Goal: Information Seeking & Learning: Find specific page/section

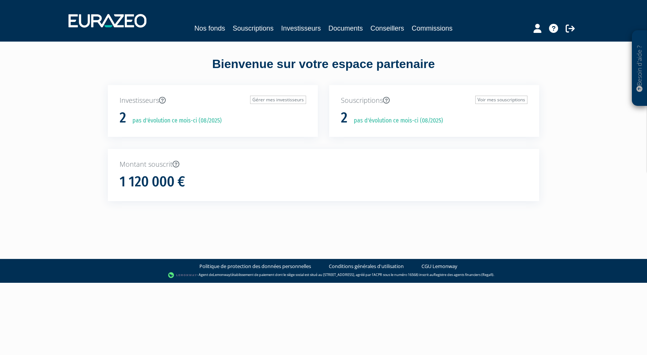
click at [543, 30] on div at bounding box center [540, 27] width 87 height 15
click at [540, 30] on icon at bounding box center [537, 28] width 8 height 9
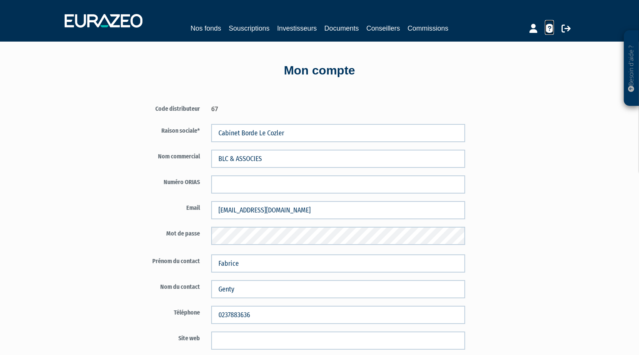
click at [547, 31] on icon at bounding box center [549, 28] width 9 height 9
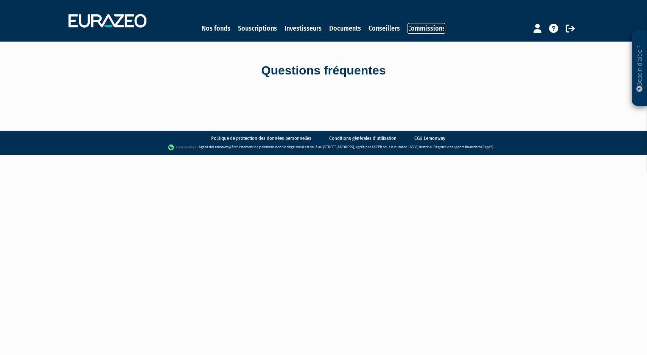
click at [419, 26] on link "Commissions" at bounding box center [426, 28] width 38 height 11
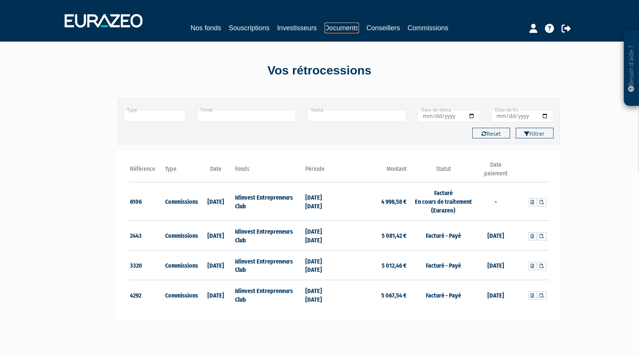
click at [359, 28] on link "Documents" at bounding box center [342, 28] width 34 height 11
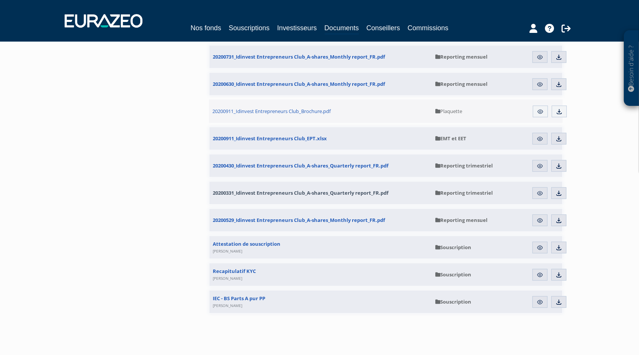
scroll to position [1856, 0]
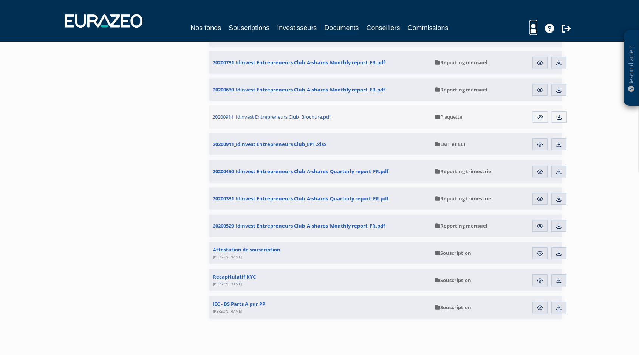
click at [537, 33] on icon at bounding box center [534, 28] width 8 height 9
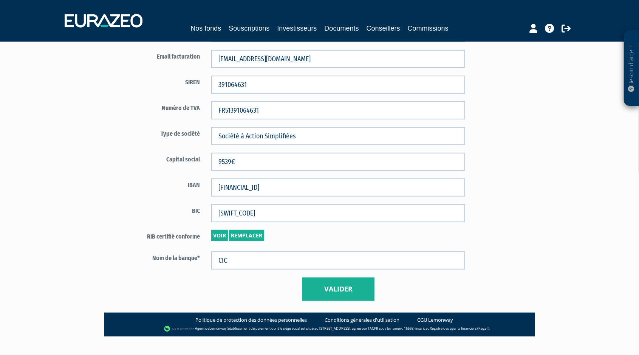
scroll to position [422, 0]
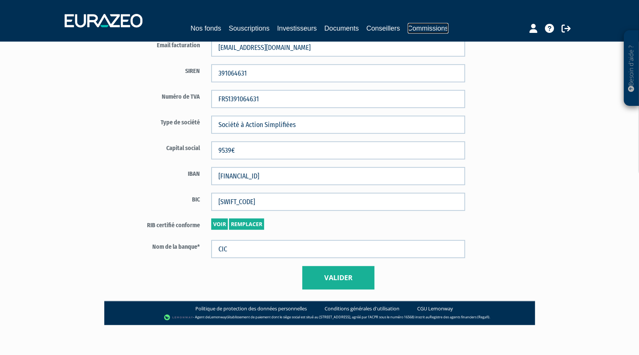
click at [431, 28] on link "Commissions" at bounding box center [428, 28] width 41 height 11
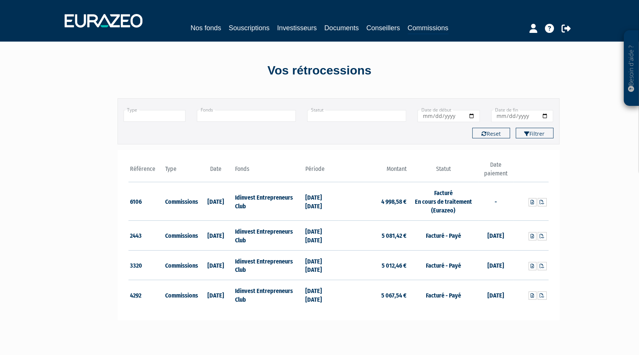
click at [400, 25] on link "Conseillers" at bounding box center [384, 28] width 34 height 11
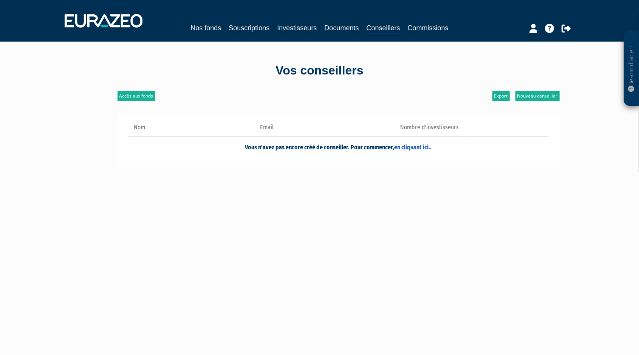
drag, startPoint x: 0, startPoint y: 0, endPoint x: 366, endPoint y: 24, distance: 366.4
click at [366, 24] on div "Nos fonds Souscriptions Investisseurs Documents Conseillers Commissions" at bounding box center [319, 29] width 347 height 12
click at [311, 27] on link "Investisseurs" at bounding box center [297, 28] width 40 height 11
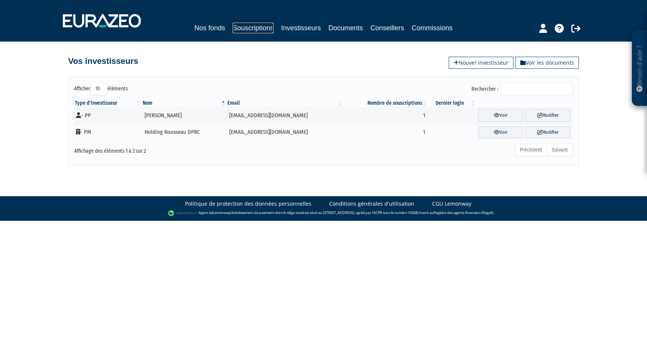
click at [250, 26] on link "Souscriptions" at bounding box center [253, 28] width 41 height 11
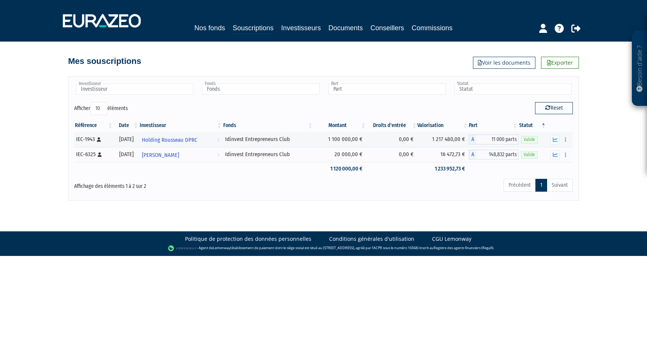
drag, startPoint x: 0, startPoint y: 0, endPoint x: 202, endPoint y: 22, distance: 203.5
click at [202, 22] on div "Nos fonds Souscriptions Investisseurs Documents Conseillers Commissions" at bounding box center [323, 21] width 533 height 28
click at [198, 28] on link "Nos fonds" at bounding box center [209, 28] width 31 height 11
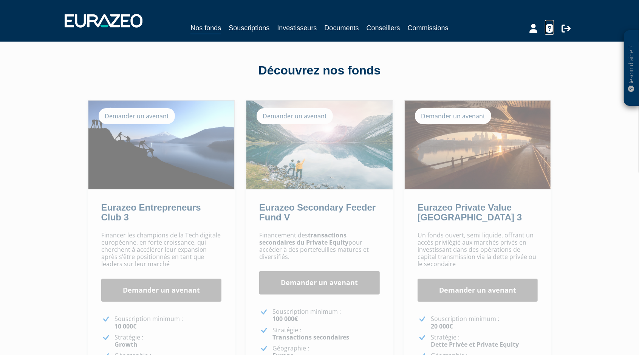
click at [545, 26] on div at bounding box center [536, 27] width 87 height 15
click at [539, 27] on div at bounding box center [536, 27] width 87 height 15
click at [536, 28] on icon at bounding box center [534, 28] width 8 height 9
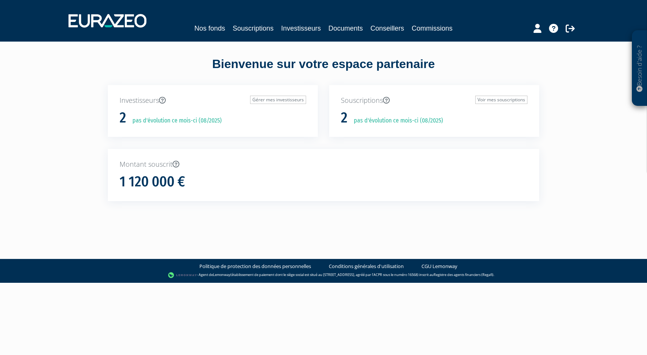
click at [299, 34] on div "Nos fonds Souscriptions Investisseurs Documents Conseillers Commissions" at bounding box center [323, 21] width 521 height 28
click at [329, 33] on link "Documents" at bounding box center [345, 28] width 34 height 11
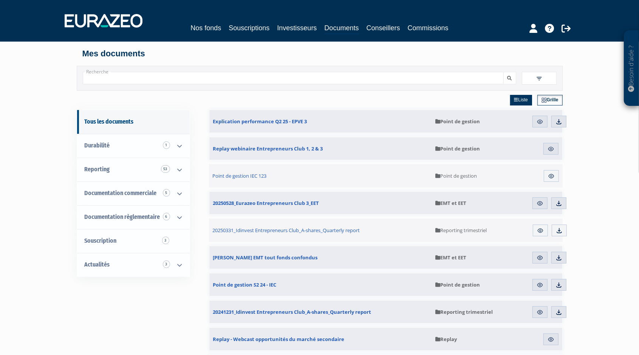
click at [525, 27] on div at bounding box center [536, 27] width 87 height 15
click at [532, 28] on icon at bounding box center [534, 28] width 8 height 9
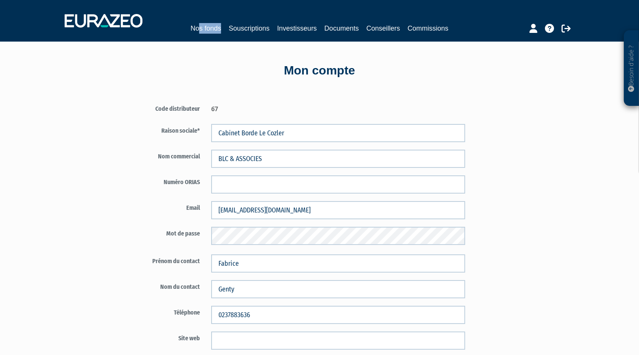
click at [187, 33] on div "Nos fonds Souscriptions Investisseurs Documents Conseillers Commissions" at bounding box center [319, 21] width 521 height 28
click at [191, 29] on link "Nos fonds" at bounding box center [206, 28] width 31 height 11
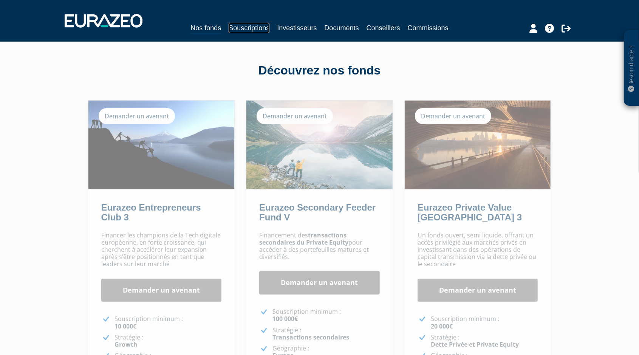
click at [240, 23] on link "Souscriptions" at bounding box center [249, 28] width 41 height 11
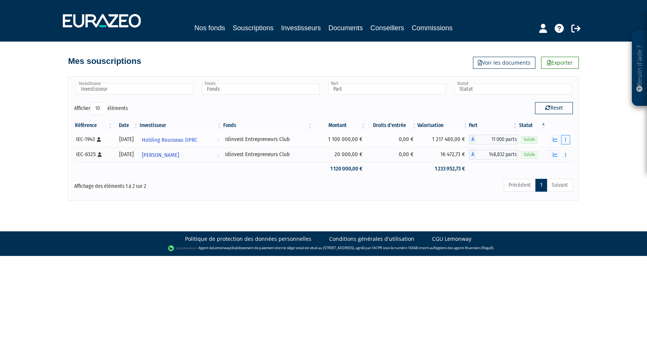
click at [562, 138] on button "button" at bounding box center [565, 139] width 9 height 9
click at [558, 148] on link "Documents" at bounding box center [549, 153] width 38 height 12
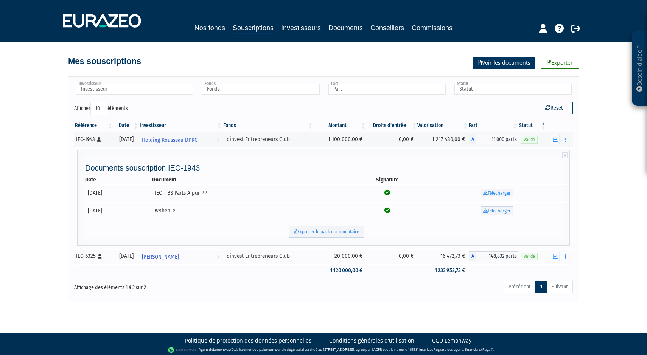
click at [517, 62] on link "Voir les documents" at bounding box center [504, 63] width 62 height 12
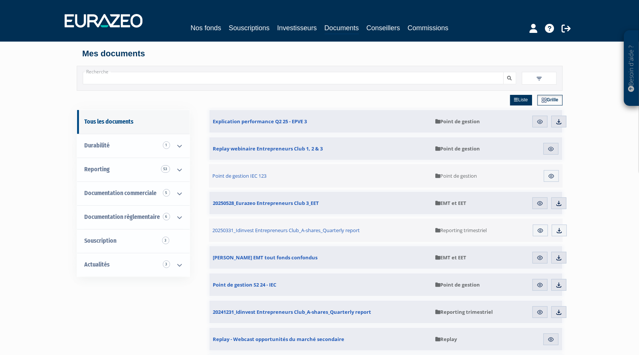
click at [312, 81] on input "Recherche" at bounding box center [293, 78] width 421 height 12
type input "convention"
click at [513, 77] on button "submit" at bounding box center [510, 78] width 13 height 12
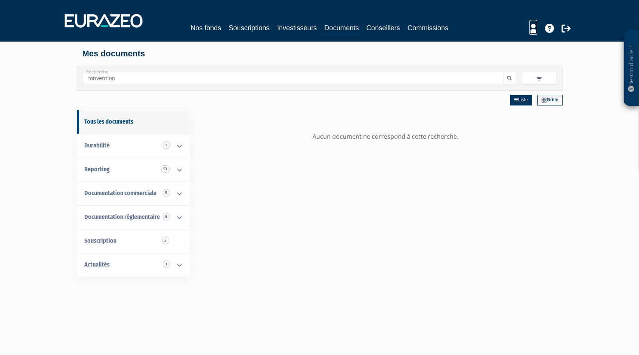
click at [537, 26] on icon at bounding box center [534, 28] width 8 height 9
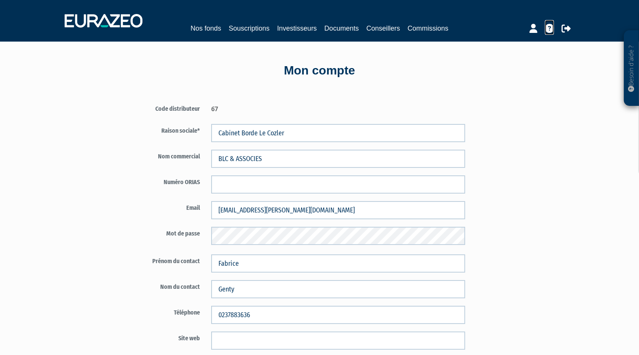
click at [548, 32] on icon at bounding box center [549, 28] width 9 height 9
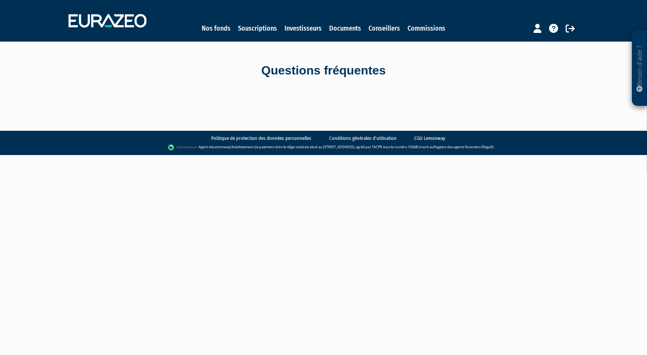
click at [321, 76] on div "Questions fréquentes" at bounding box center [323, 70] width 431 height 17
click at [557, 29] on icon at bounding box center [553, 28] width 9 height 9
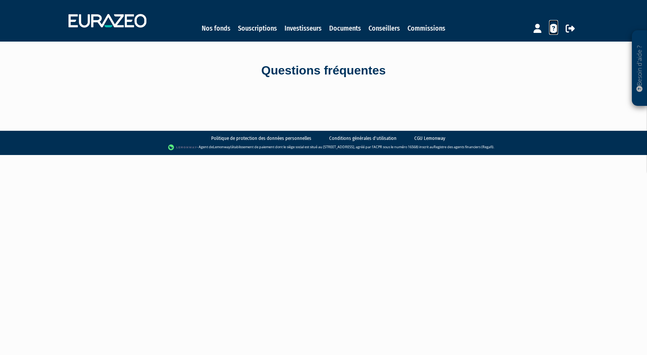
click at [557, 29] on icon at bounding box center [553, 28] width 9 height 9
click at [422, 23] on link "Commissions" at bounding box center [426, 28] width 38 height 11
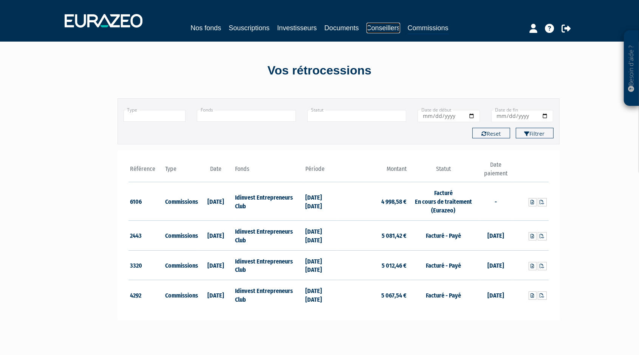
click at [391, 25] on link "Conseillers" at bounding box center [384, 28] width 34 height 11
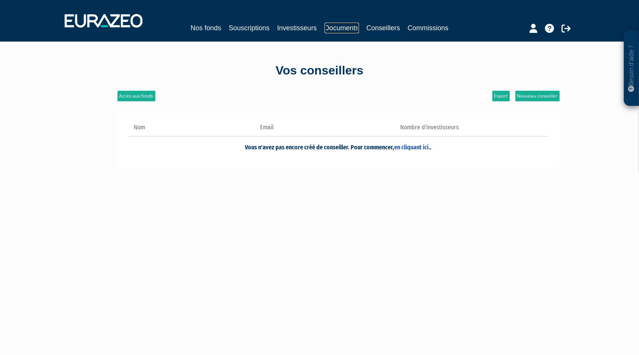
click at [351, 26] on link "Documents" at bounding box center [342, 28] width 34 height 11
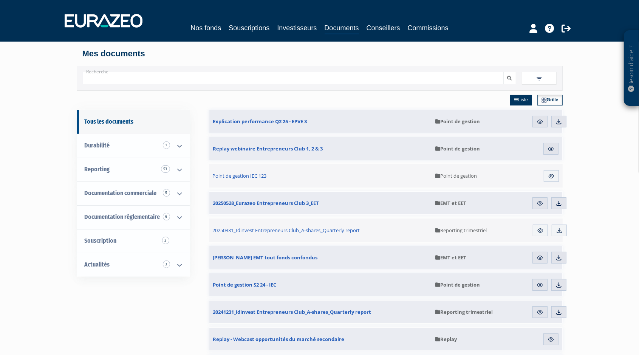
click at [538, 34] on nav "Nos fonds Souscriptions Investisseurs Documents Conseillers Commissions" at bounding box center [319, 21] width 639 height 42
click at [537, 31] on icon at bounding box center [534, 28] width 8 height 9
